Goal: Task Accomplishment & Management: Manage account settings

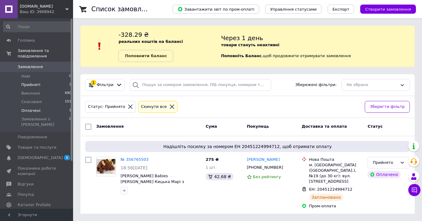
click at [38, 112] on span "Оплачені" at bounding box center [30, 110] width 19 height 5
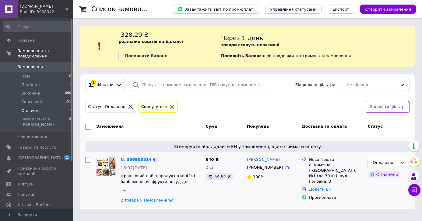
click at [167, 202] on icon at bounding box center [170, 200] width 7 height 7
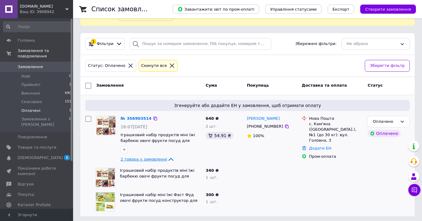
scroll to position [44, 0]
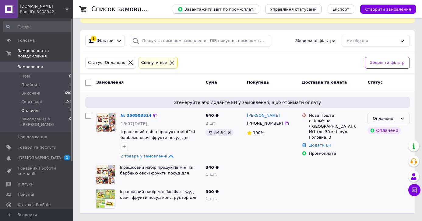
click at [384, 120] on div "Оплачено" at bounding box center [384, 119] width 25 height 6
click at [381, 129] on li "Прийнято" at bounding box center [388, 131] width 42 height 11
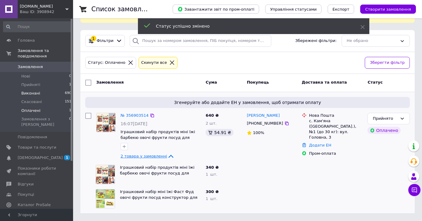
click at [61, 95] on li "Виконані 690" at bounding box center [37, 93] width 75 height 9
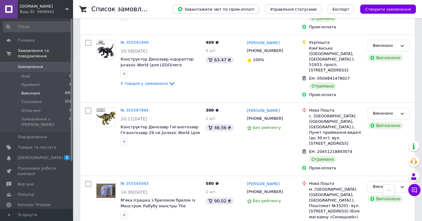
scroll to position [1010, 0]
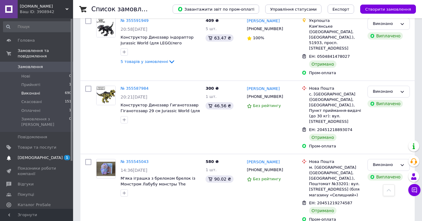
click at [45, 155] on span "[DEMOGRAPHIC_DATA]" at bounding box center [37, 157] width 39 height 5
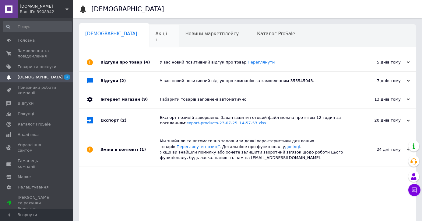
click at [155, 40] on span "1" at bounding box center [161, 40] width 12 height 5
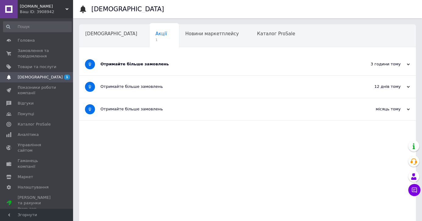
click at [133, 67] on div "Отримайте більше замовлень" at bounding box center [224, 64] width 248 height 22
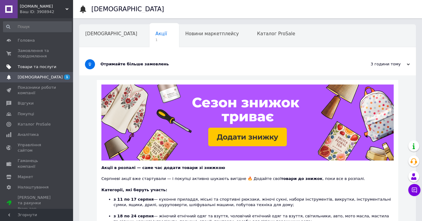
click at [37, 69] on span "Товари та послуги" at bounding box center [37, 66] width 39 height 5
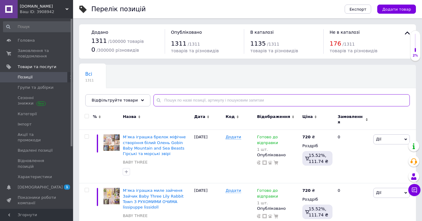
click at [167, 98] on input "text" at bounding box center [281, 100] width 256 height 12
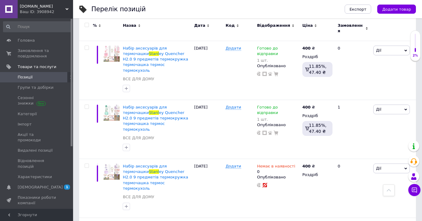
scroll to position [266, 0]
type input "stanl"
